Goal: Transaction & Acquisition: Purchase product/service

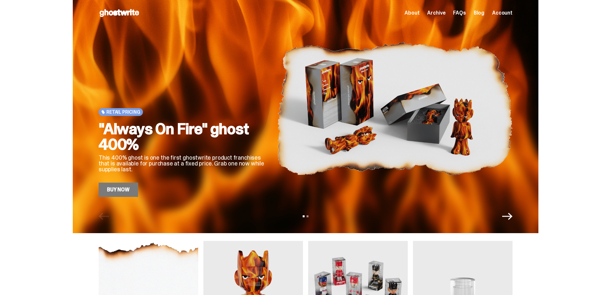
click at [507, 217] on icon "Next" at bounding box center [507, 216] width 10 height 10
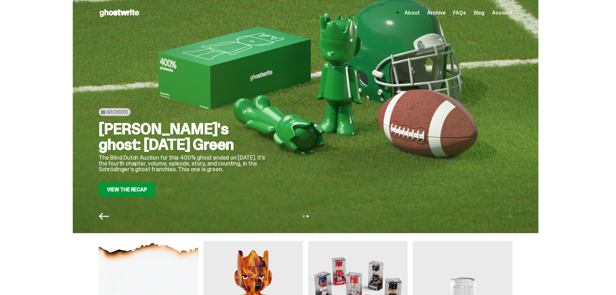
click at [109, 214] on icon "Previous" at bounding box center [104, 216] width 10 height 10
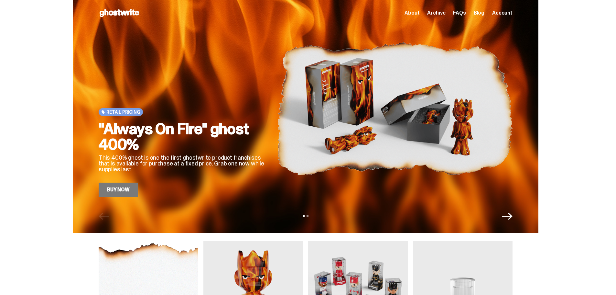
click at [121, 191] on link "Buy Now" at bounding box center [118, 189] width 39 height 14
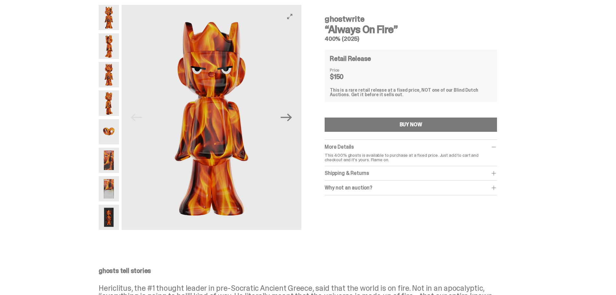
scroll to position [32, 0]
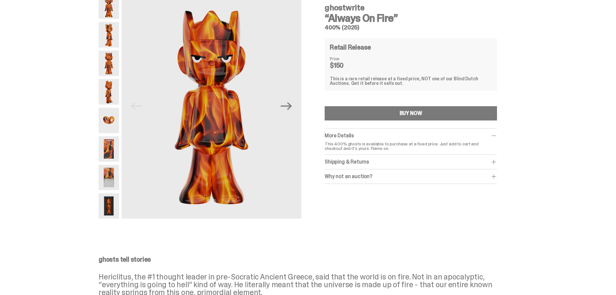
click at [495, 159] on span at bounding box center [494, 161] width 6 height 6
click at [494, 191] on span at bounding box center [494, 190] width 6 height 6
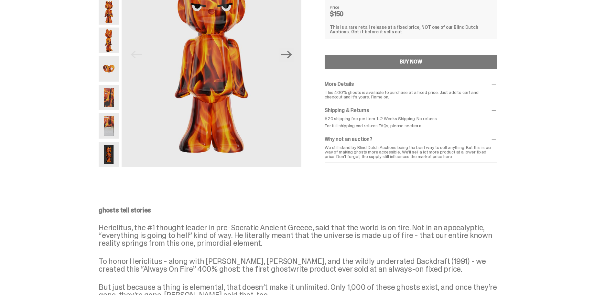
scroll to position [0, 0]
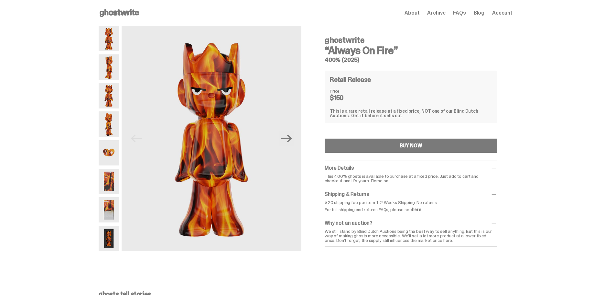
click at [117, 181] on img at bounding box center [109, 181] width 20 height 25
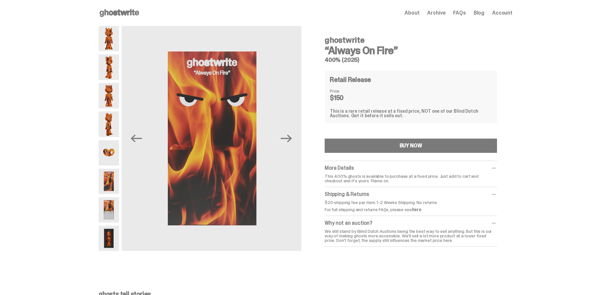
click at [104, 209] on img at bounding box center [109, 209] width 20 height 25
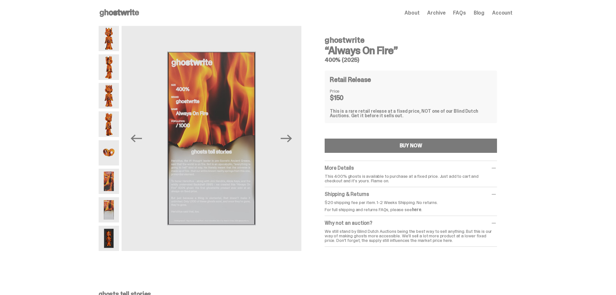
click at [104, 234] on img at bounding box center [109, 237] width 20 height 25
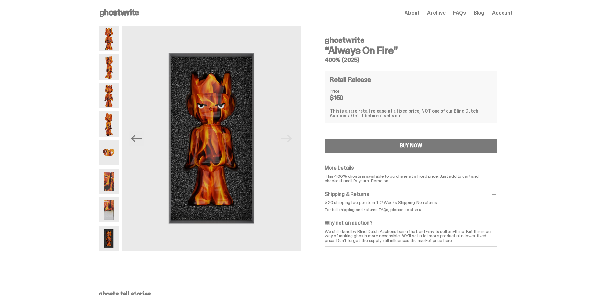
click at [113, 47] on img at bounding box center [109, 38] width 20 height 25
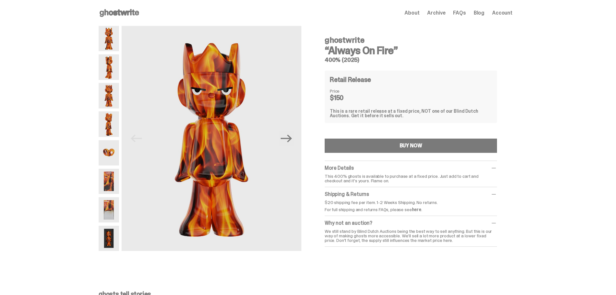
click at [106, 70] on img at bounding box center [109, 66] width 20 height 25
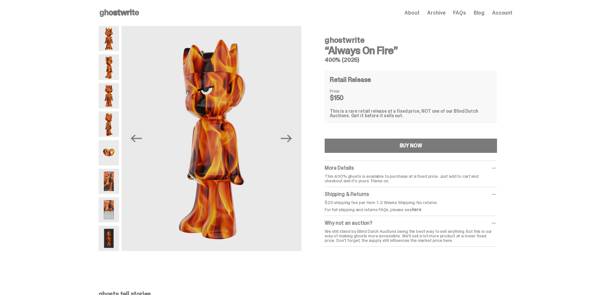
click at [114, 138] on div at bounding box center [109, 138] width 20 height 225
click at [115, 156] on img at bounding box center [109, 152] width 20 height 25
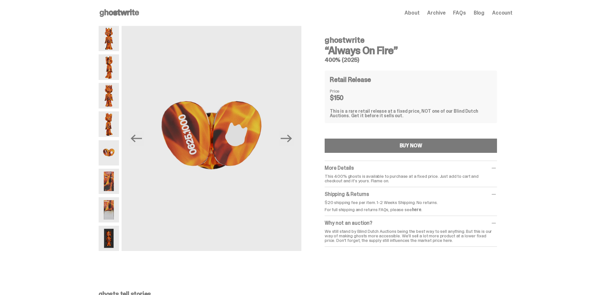
click at [114, 177] on img at bounding box center [109, 181] width 20 height 25
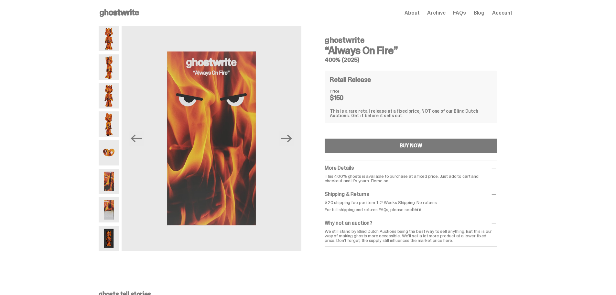
click at [111, 206] on img at bounding box center [109, 209] width 20 height 25
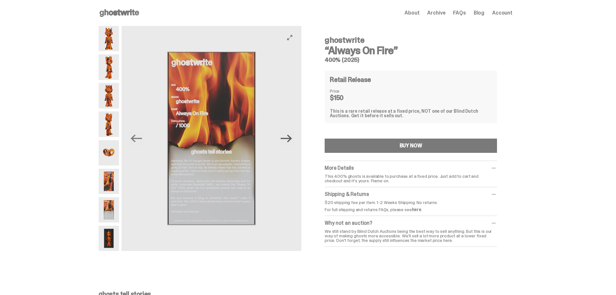
click at [292, 137] on icon "Next" at bounding box center [286, 139] width 11 height 8
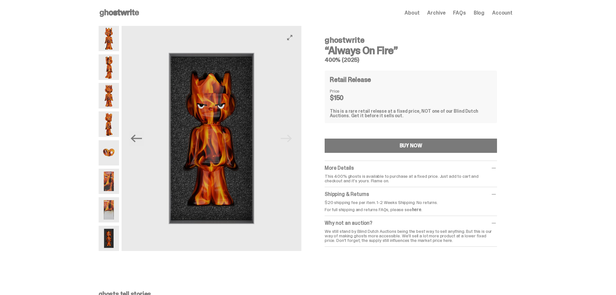
click at [286, 144] on img at bounding box center [212, 138] width 180 height 225
click at [119, 13] on use at bounding box center [119, 13] width 39 height 8
